Goal: Transaction & Acquisition: Purchase product/service

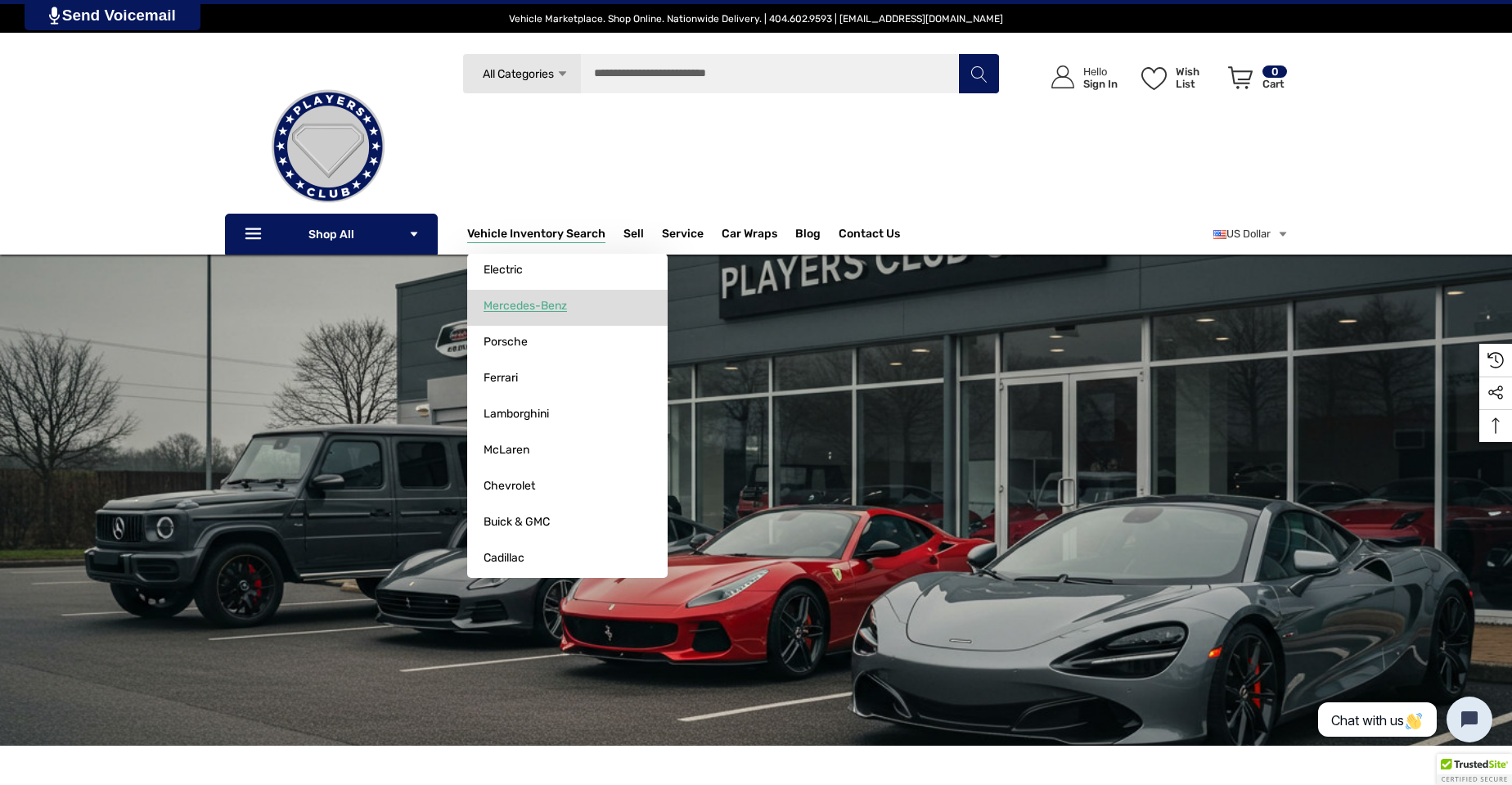
click at [524, 300] on span "Mercedes-Benz" at bounding box center [525, 306] width 83 height 15
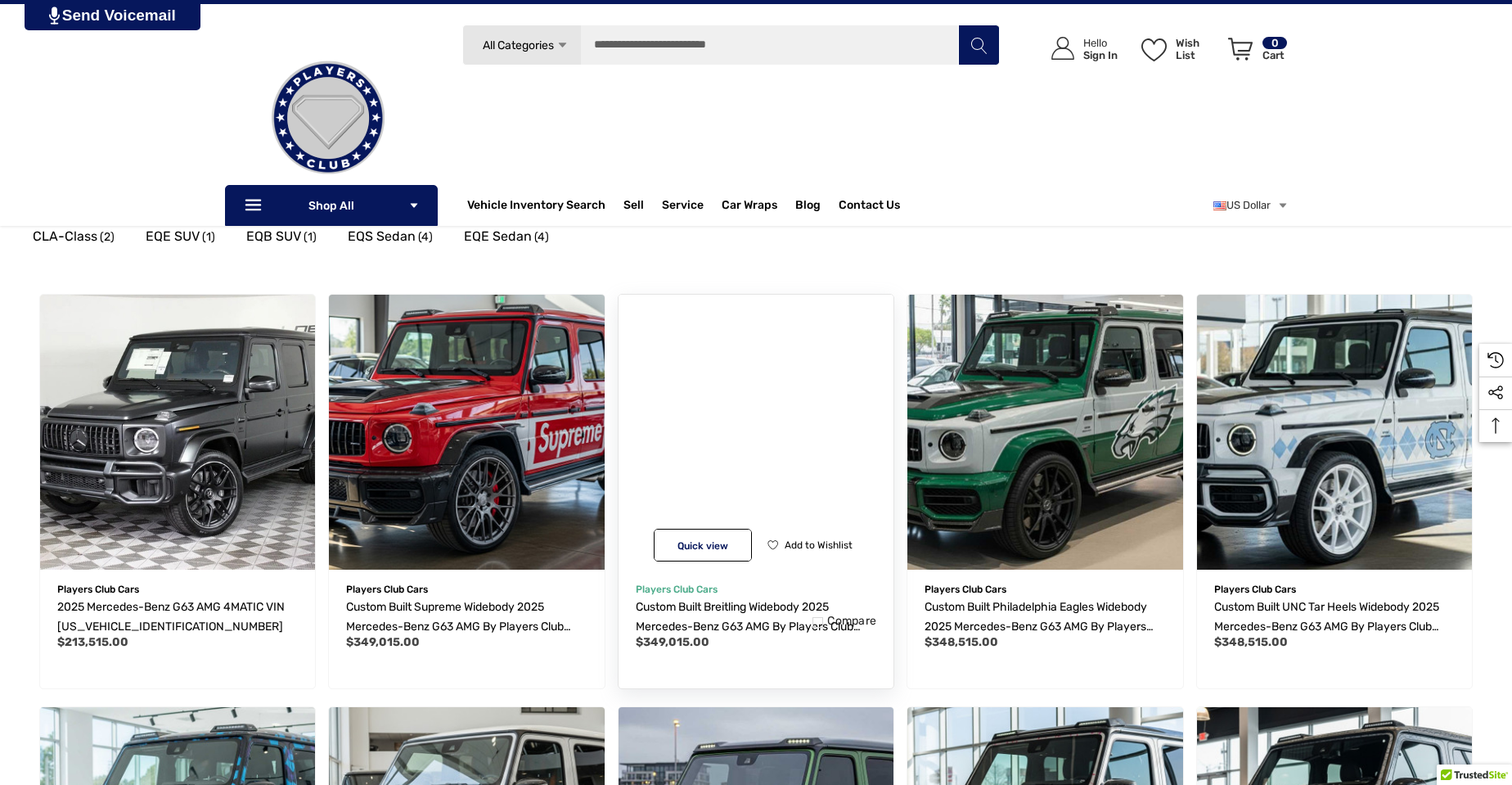
scroll to position [82, 0]
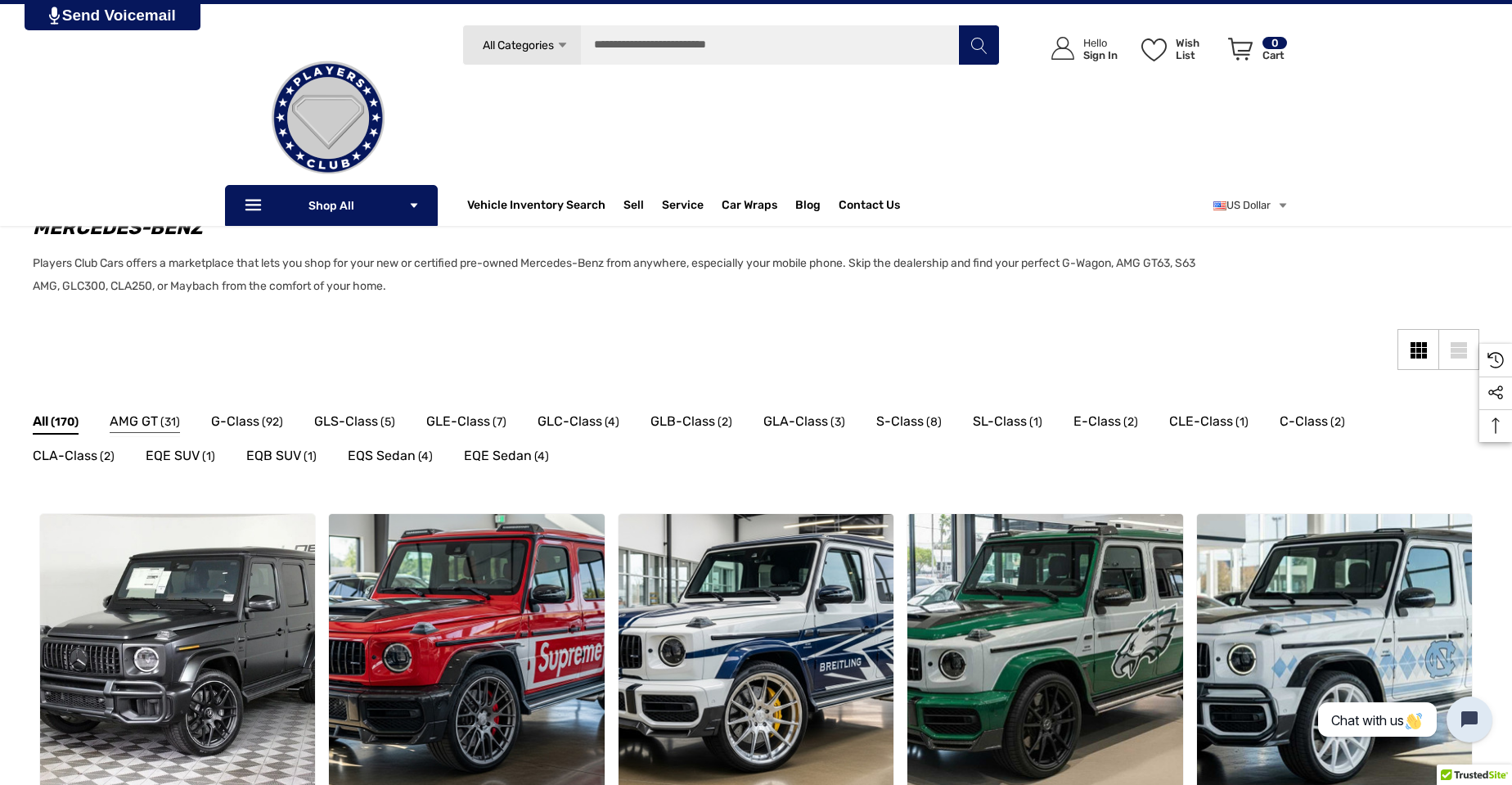
click at [155, 429] on span "AMG GT" at bounding box center [133, 421] width 48 height 21
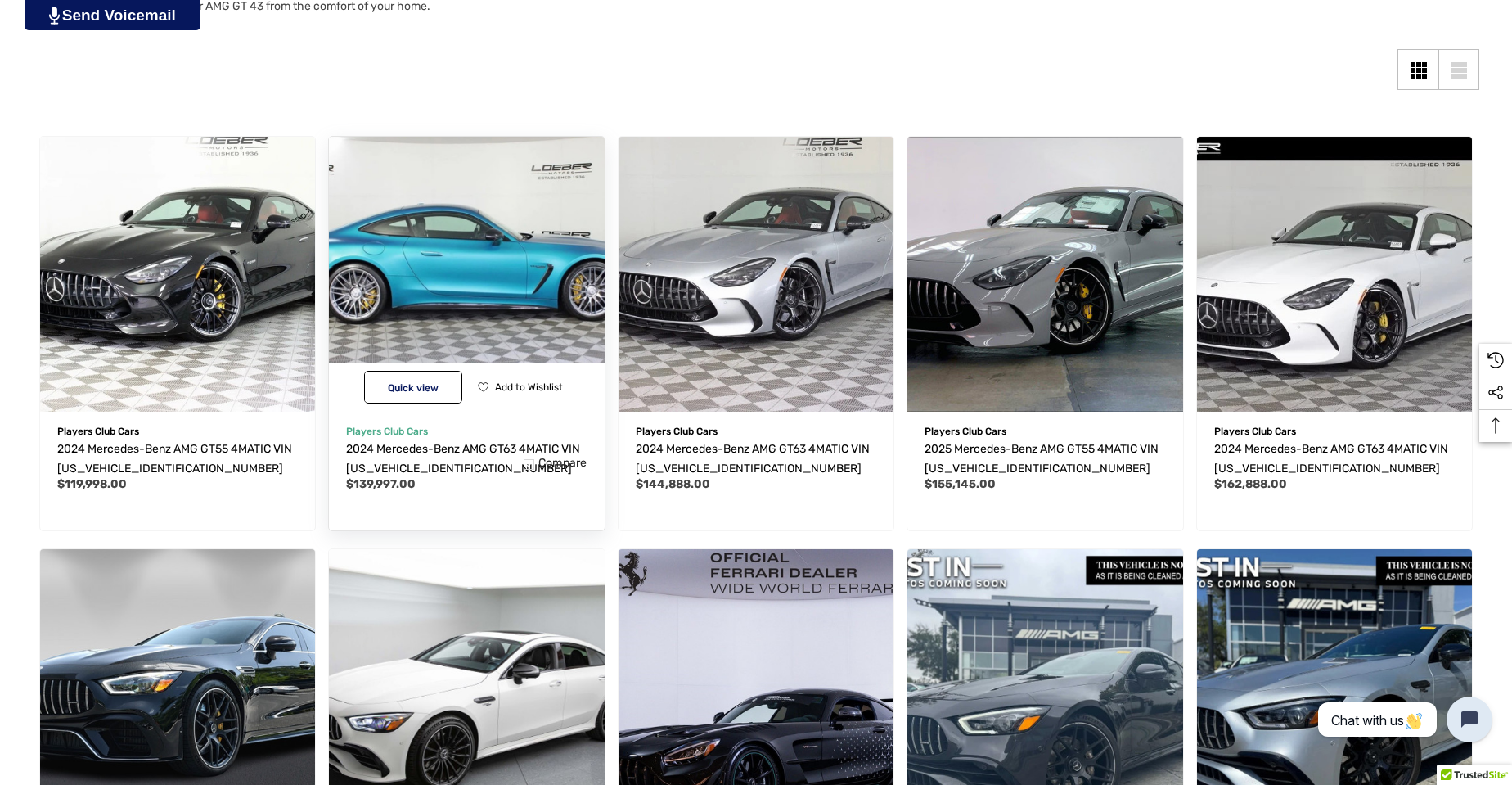
scroll to position [410, 0]
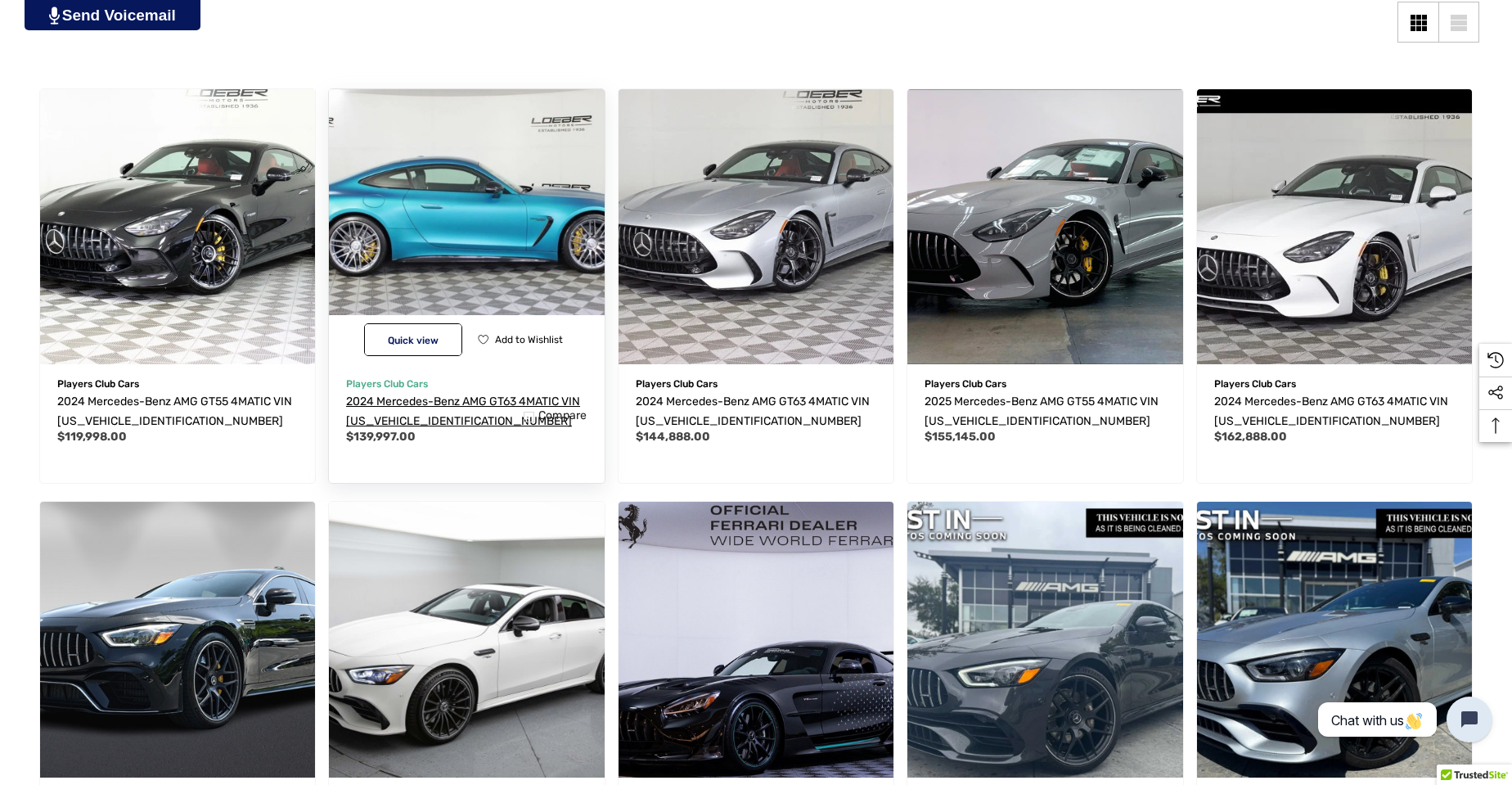
click at [497, 404] on span "2024 Mercedes-Benz AMG GT63 4MATIC VIN [US_VEHICLE_IDENTIFICATION_NUMBER]" at bounding box center [463, 411] width 234 height 34
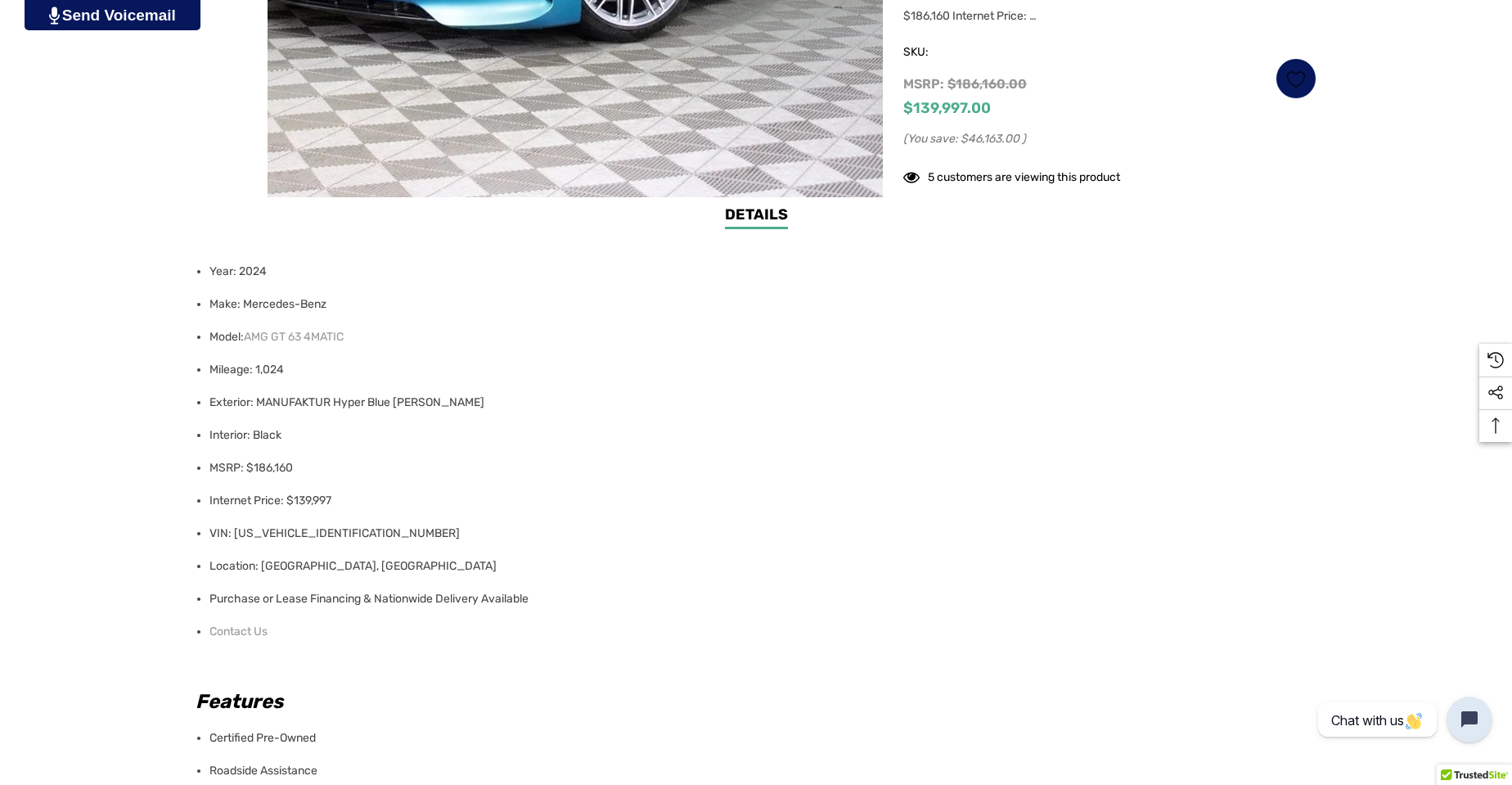
scroll to position [737, 0]
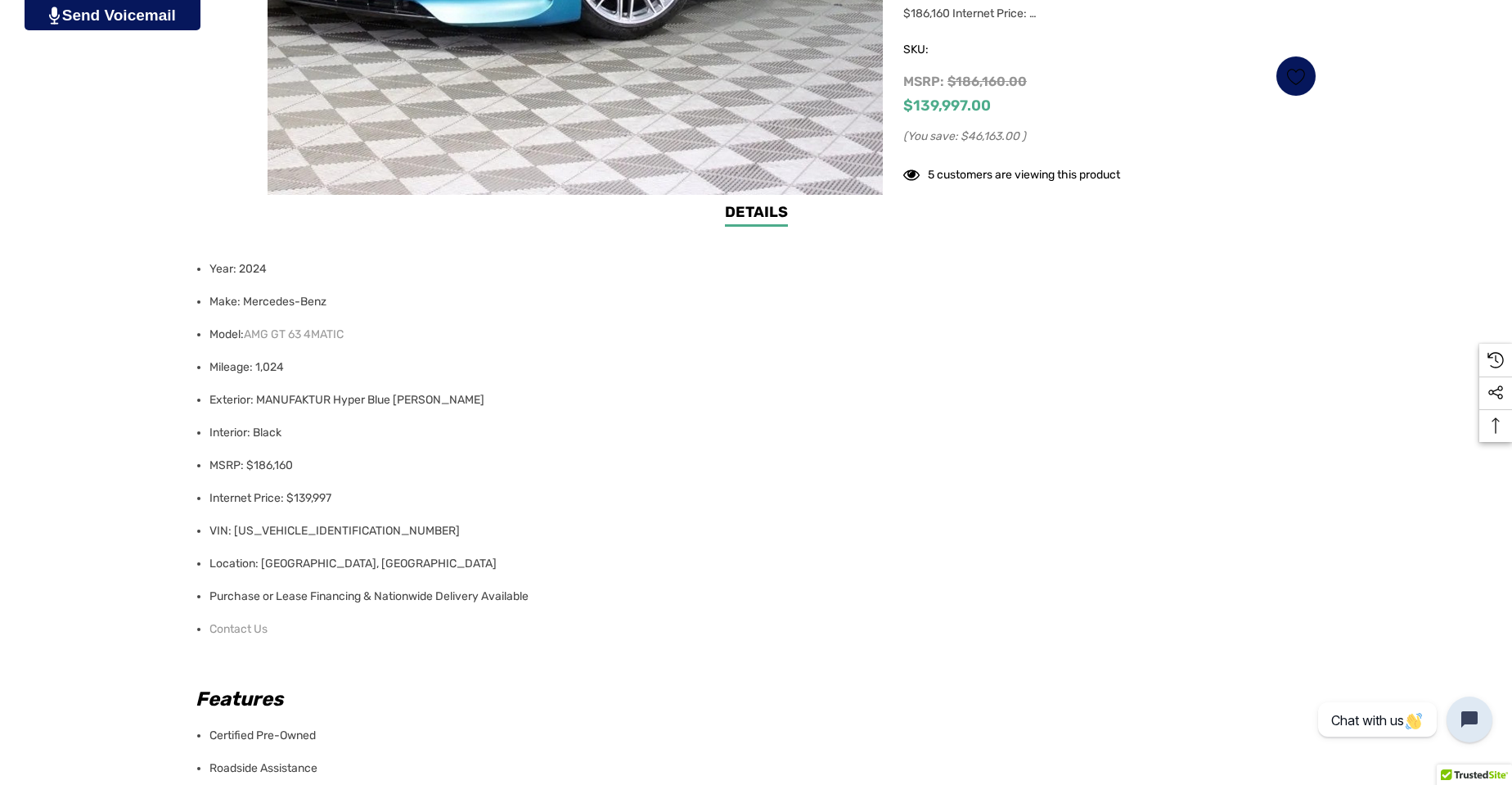
drag, startPoint x: 268, startPoint y: 375, endPoint x: 272, endPoint y: 366, distance: 9.8
click at [268, 374] on li "Mileage: 1,024" at bounding box center [757, 367] width 1097 height 33
click at [272, 366] on li "Mileage: 1,024" at bounding box center [757, 367] width 1097 height 33
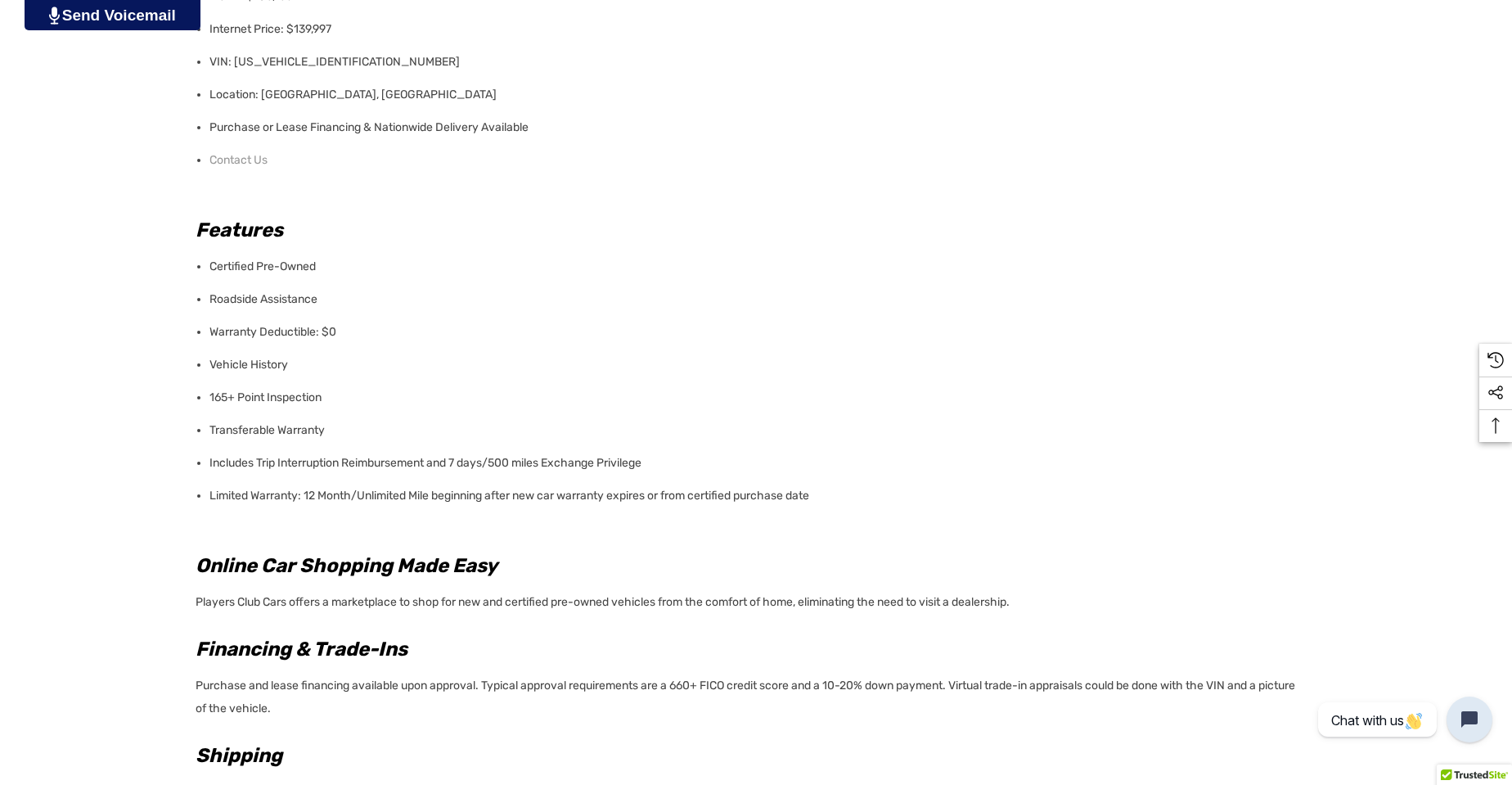
scroll to position [1228, 0]
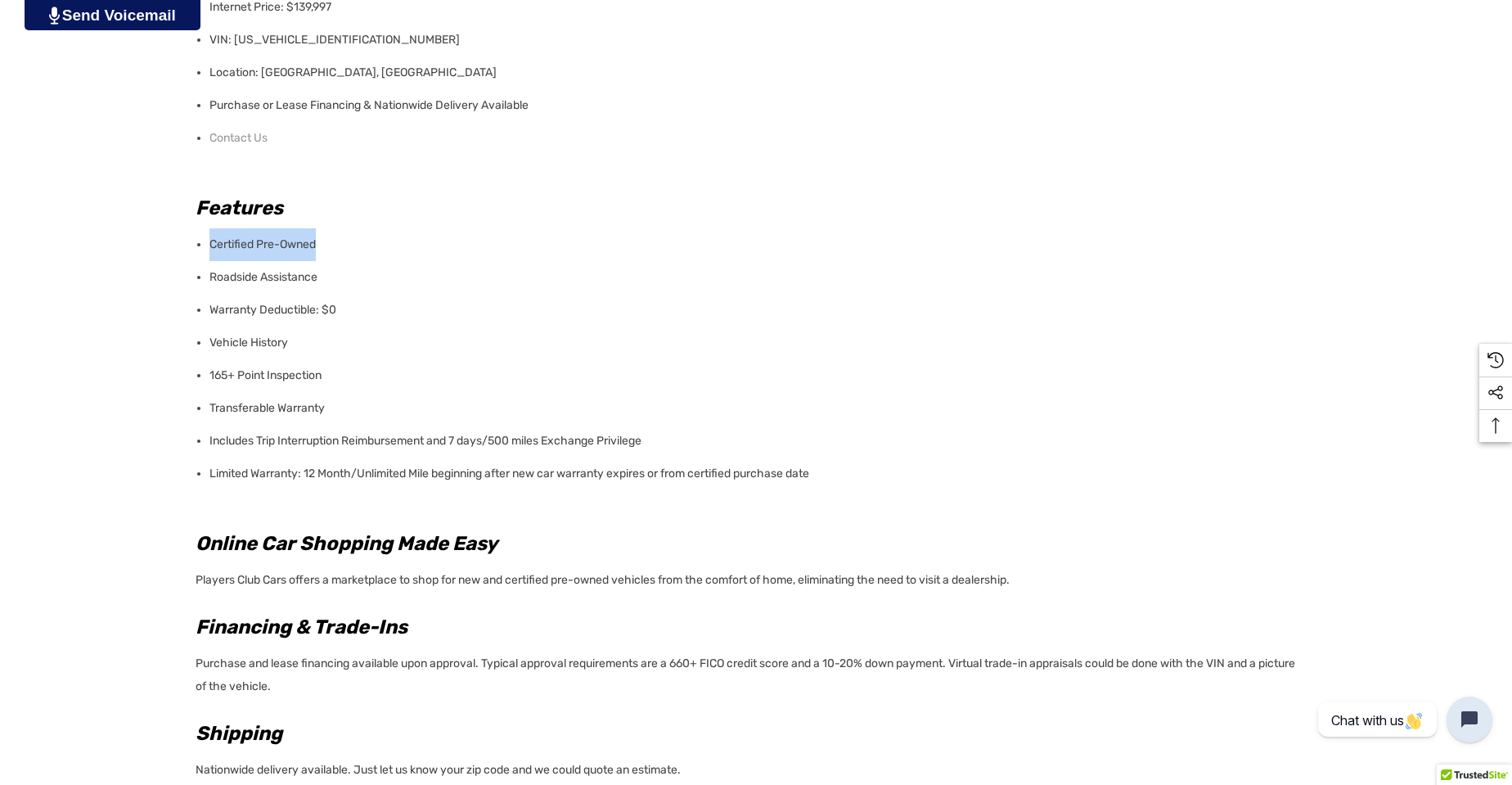
drag, startPoint x: 210, startPoint y: 245, endPoint x: 373, endPoint y: 254, distance: 163.2
click at [373, 254] on li "Certified Pre-Owned" at bounding box center [757, 245] width 1097 height 33
click at [518, 391] on li "165+ Point Inspection" at bounding box center [757, 375] width 1097 height 33
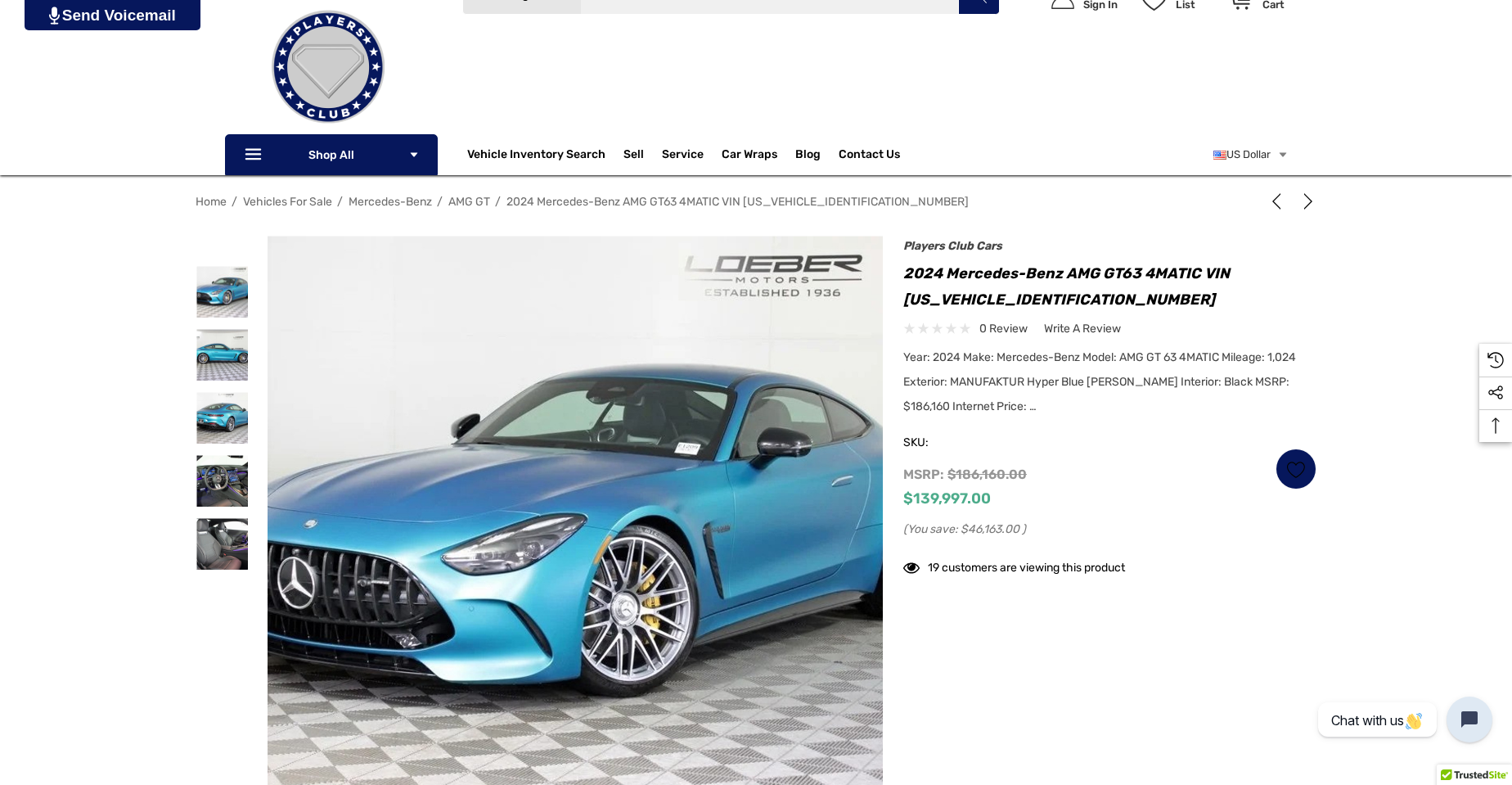
scroll to position [82, 0]
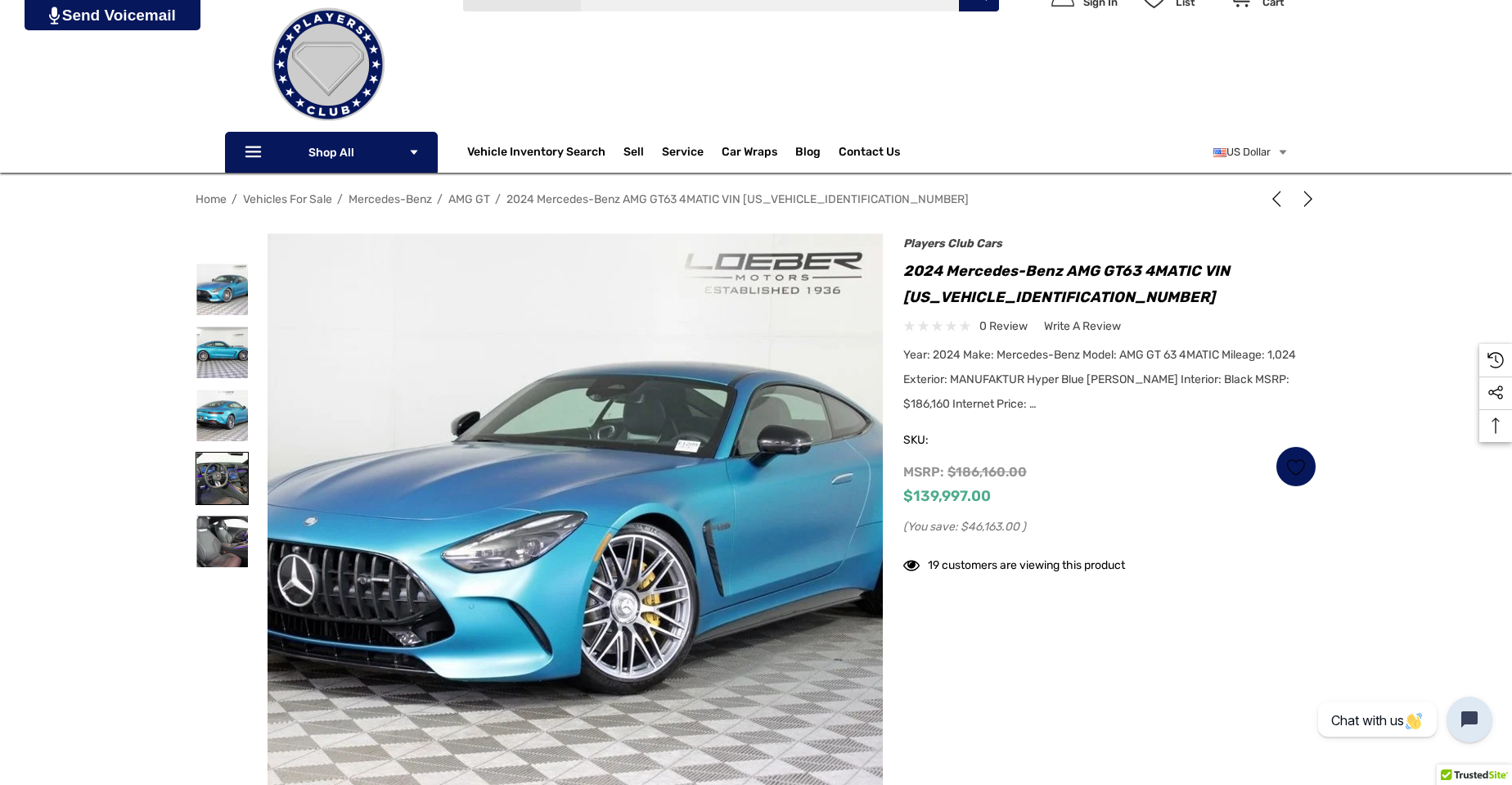
click at [202, 482] on img at bounding box center [222, 478] width 52 height 52
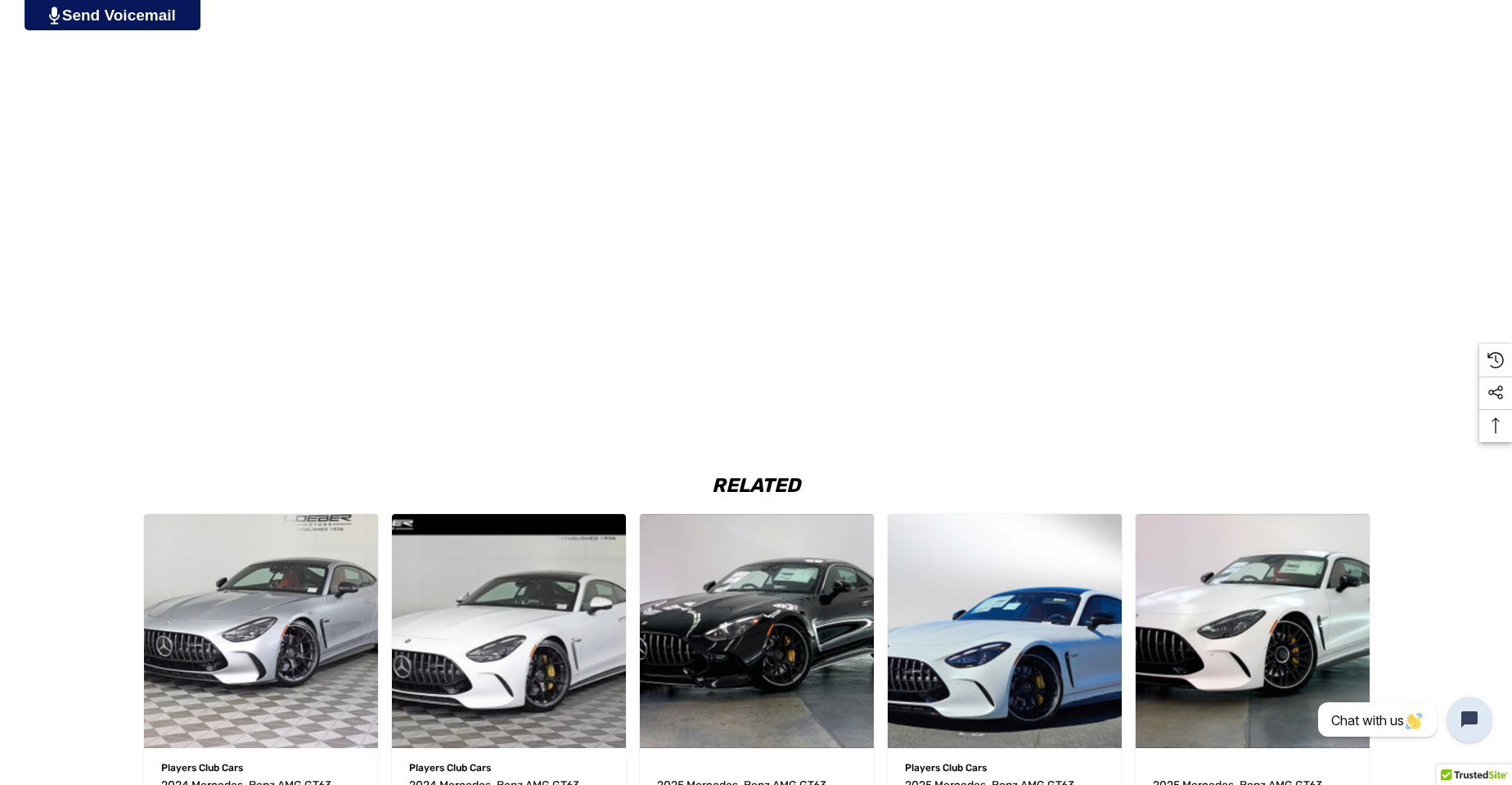
scroll to position [2292, 0]
